Goal: Use online tool/utility: Utilize a website feature to perform a specific function

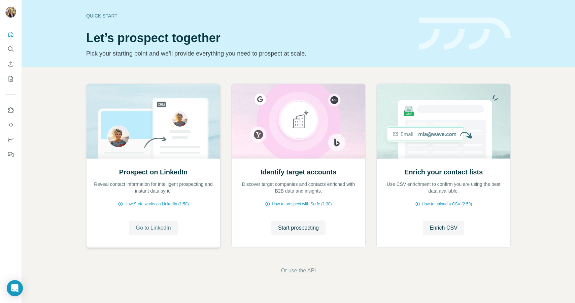
click at [167, 226] on span "Go to LinkedIn" at bounding box center [153, 228] width 35 height 8
click at [13, 47] on icon "Search" at bounding box center [10, 49] width 7 height 7
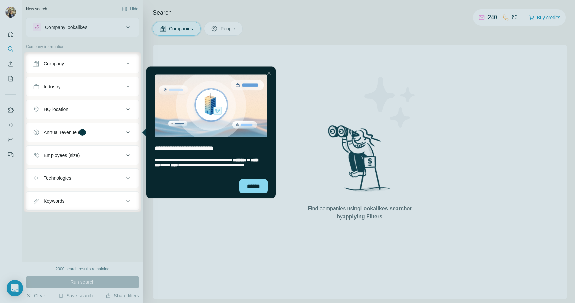
click at [125, 29] on div at bounding box center [287, 26] width 575 height 52
click at [254, 189] on div "******" at bounding box center [253, 186] width 28 height 14
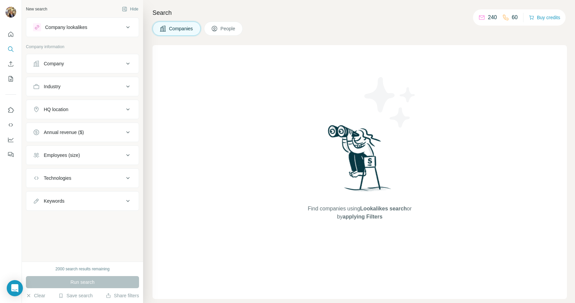
click at [126, 19] on div at bounding box center [287, 27] width 575 height 54
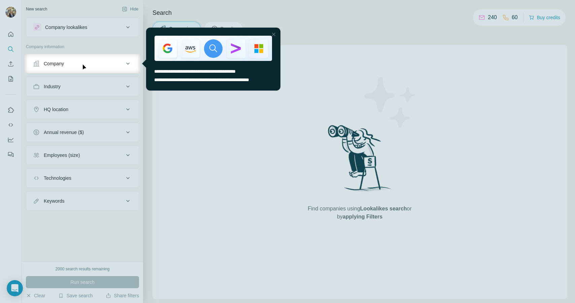
click at [125, 31] on div at bounding box center [287, 27] width 575 height 54
click at [273, 34] on div at bounding box center [274, 34] width 8 height 8
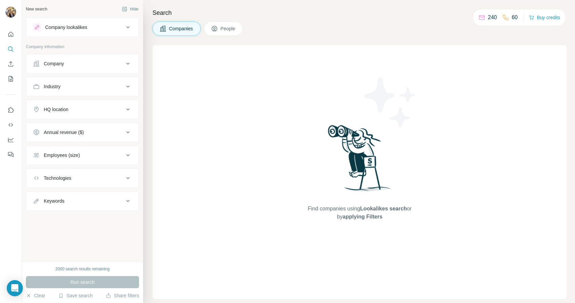
click at [129, 30] on icon at bounding box center [128, 27] width 8 height 8
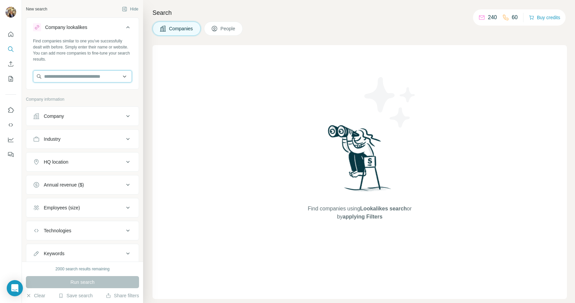
click at [111, 75] on input "text" at bounding box center [82, 76] width 99 height 12
type input "*"
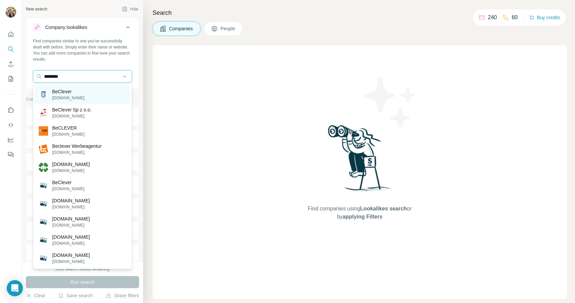
type input "********"
click at [105, 96] on div "BeClever beclevercorp.com" at bounding box center [83, 95] width 96 height 18
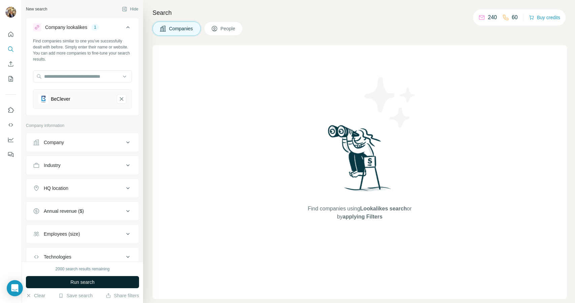
click at [124, 278] on button "Run search" at bounding box center [82, 282] width 113 height 12
